Goal: Task Accomplishment & Management: Manage account settings

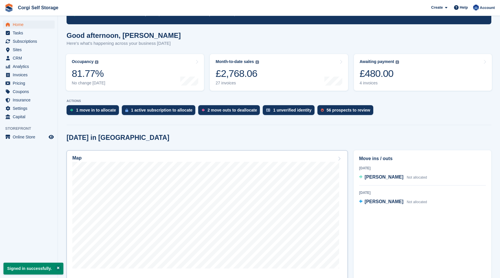
scroll to position [43, 0]
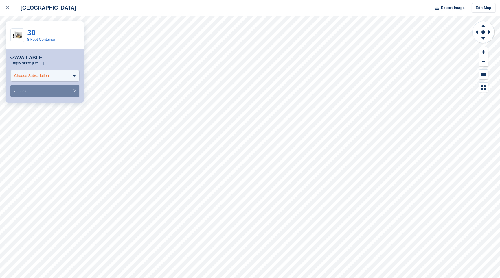
click at [71, 74] on div "Choose Subscription" at bounding box center [44, 76] width 69 height 12
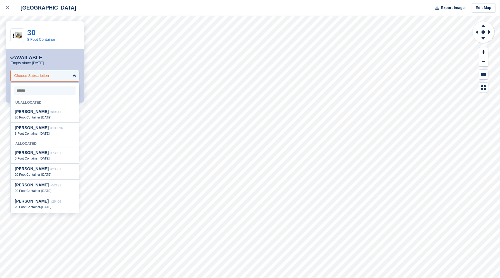
click at [71, 74] on div "Choose Subscription" at bounding box center [44, 76] width 69 height 12
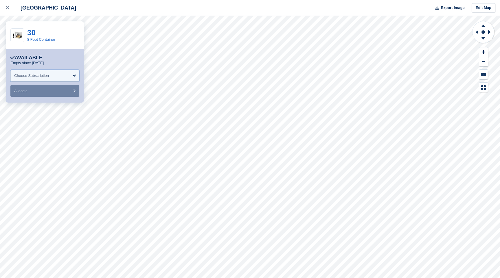
click at [71, 74] on div "Choose Subscription" at bounding box center [44, 76] width 69 height 12
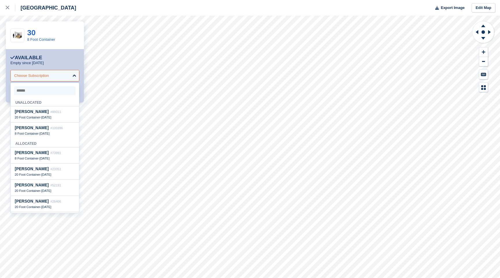
click at [71, 74] on div "Choose Subscription" at bounding box center [44, 76] width 69 height 12
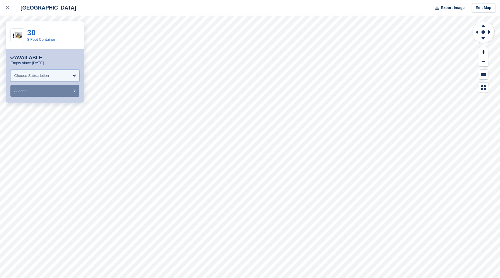
click at [71, 74] on div "Choose Subscription" at bounding box center [44, 76] width 69 height 12
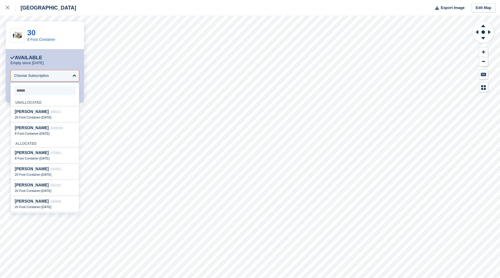
click at [28, 103] on div "Unallocated" at bounding box center [45, 102] width 68 height 9
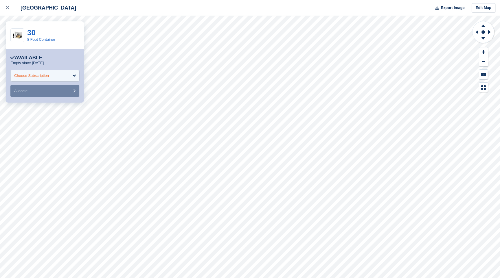
click at [75, 78] on div "Choose Subscription" at bounding box center [44, 76] width 69 height 12
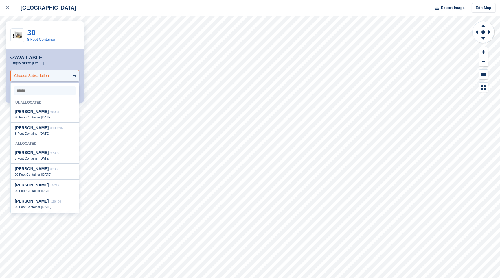
click at [75, 78] on div "Choose Subscription" at bounding box center [44, 76] width 69 height 12
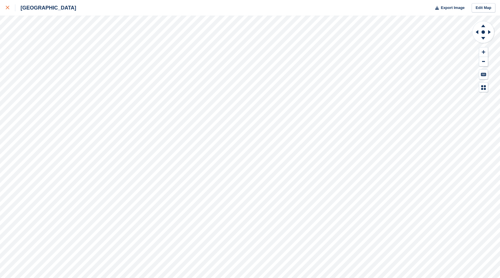
click at [9, 8] on icon at bounding box center [7, 7] width 3 height 3
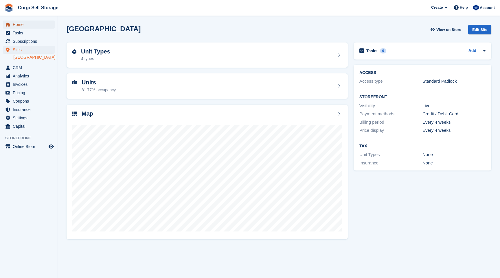
click at [19, 27] on span "Home" at bounding box center [30, 25] width 35 height 8
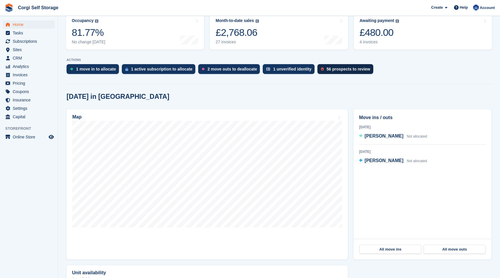
scroll to position [80, 0]
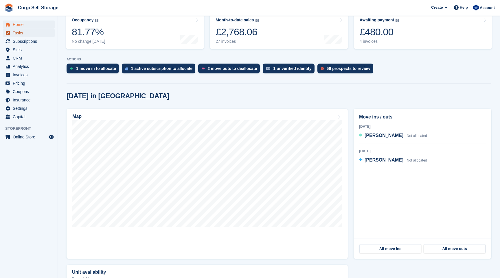
click at [20, 34] on span "Tasks" at bounding box center [30, 33] width 35 height 8
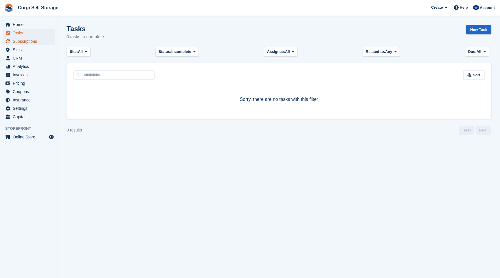
click at [20, 41] on span "Subscriptions" at bounding box center [30, 41] width 35 height 8
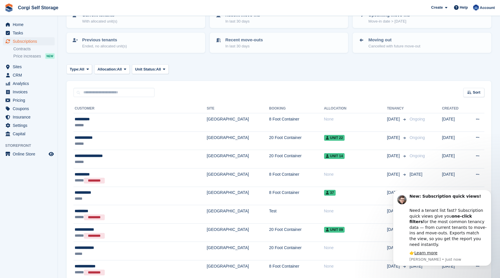
scroll to position [47, 0]
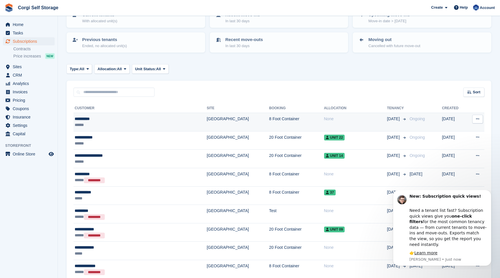
click at [477, 119] on icon at bounding box center [477, 119] width 3 height 4
click at [344, 119] on div "None" at bounding box center [355, 119] width 63 height 6
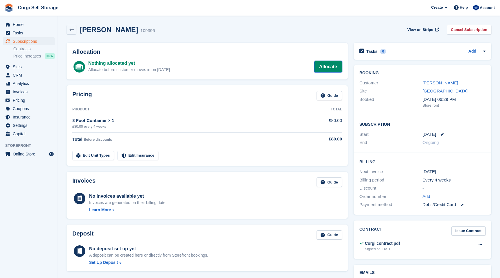
click at [328, 68] on link "Allocate" at bounding box center [328, 67] width 28 height 12
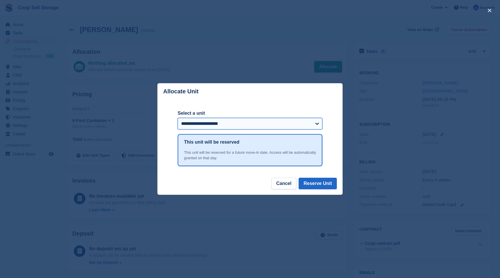
click at [282, 123] on select "**********" at bounding box center [250, 124] width 145 height 12
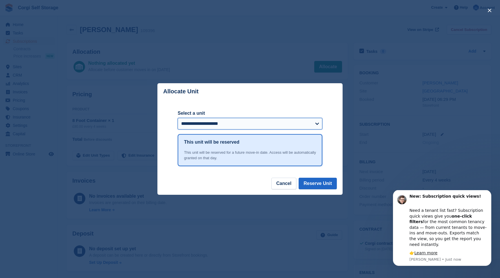
select select "******"
click at [178, 118] on select "**********" at bounding box center [250, 124] width 145 height 12
click at [321, 183] on button "Reserve Unit" at bounding box center [318, 184] width 38 height 12
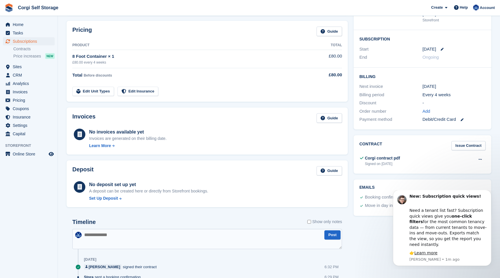
scroll to position [83, 0]
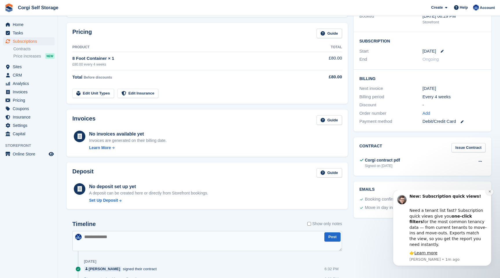
click at [489, 193] on icon "Dismiss notification" at bounding box center [489, 191] width 3 height 3
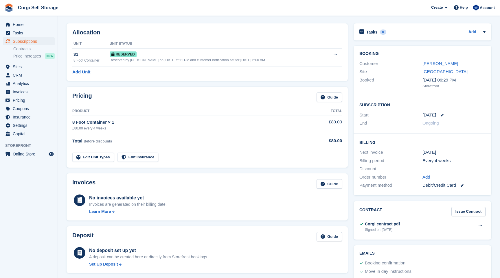
scroll to position [22, 0]
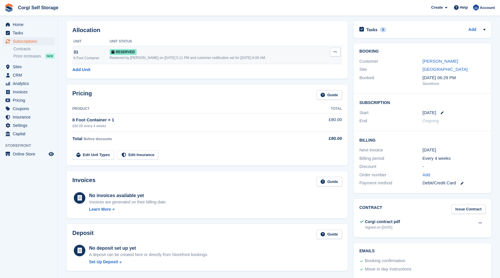
click at [336, 52] on icon at bounding box center [335, 52] width 3 height 4
click at [327, 62] on p "Grant Early Access" at bounding box center [313, 64] width 50 height 8
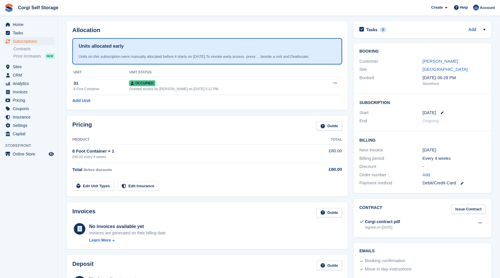
click at [237, 140] on th "Product" at bounding box center [189, 139] width 234 height 9
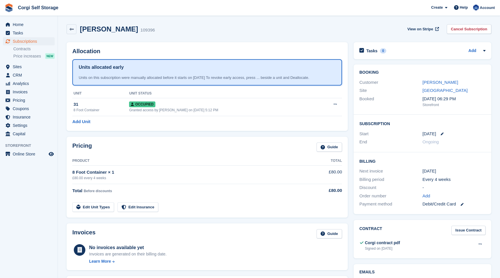
scroll to position [0, 0]
click at [71, 31] on icon at bounding box center [71, 30] width 4 height 4
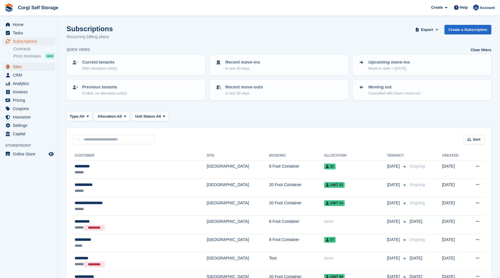
click at [18, 67] on span "Sites" at bounding box center [30, 67] width 35 height 8
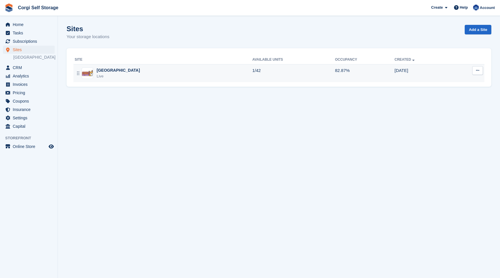
click at [479, 72] on button at bounding box center [477, 70] width 11 height 9
click at [435, 111] on p "Units" at bounding box center [455, 110] width 50 height 8
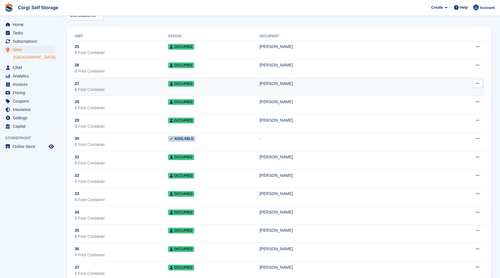
scroll to position [32, 0]
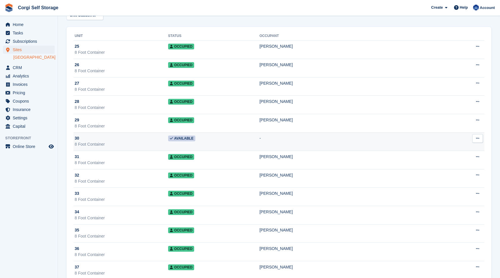
click at [477, 138] on icon at bounding box center [477, 139] width 3 height 4
click at [292, 137] on td "-" at bounding box center [355, 142] width 191 height 19
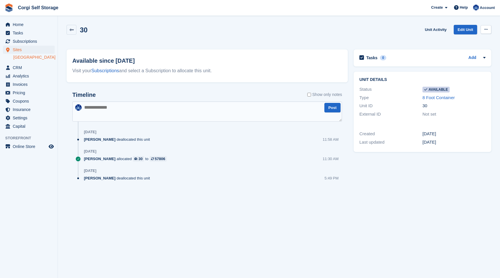
click at [489, 28] on button at bounding box center [486, 29] width 11 height 9
click at [472, 43] on p "Make unavailable" at bounding box center [463, 41] width 50 height 8
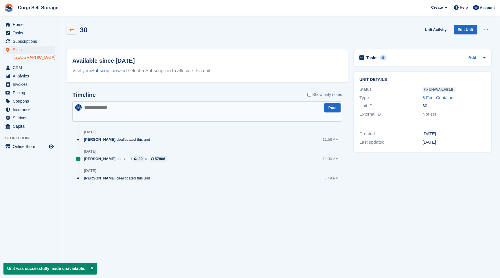
click at [71, 29] on icon at bounding box center [71, 30] width 4 height 4
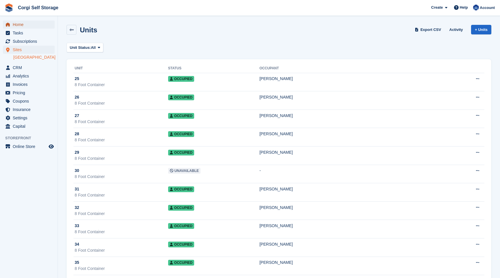
click at [19, 27] on span "Home" at bounding box center [30, 25] width 35 height 8
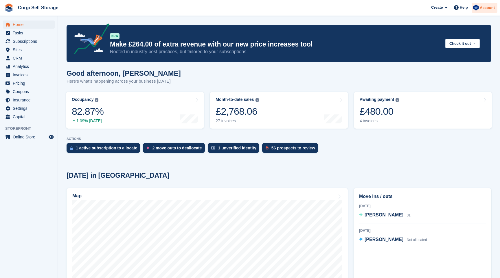
click at [484, 8] on span "Account" at bounding box center [487, 8] width 15 height 6
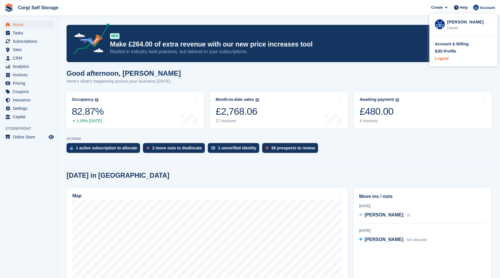
click at [456, 59] on div "Logout" at bounding box center [463, 59] width 57 height 6
